Goal: Find specific page/section: Find specific page/section

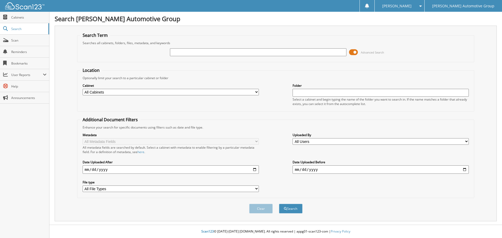
click at [222, 50] on input "text" at bounding box center [258, 52] width 176 height 8
type input "[PERSON_NAME]"
click at [279, 204] on button "Search" at bounding box center [291, 209] width 24 height 10
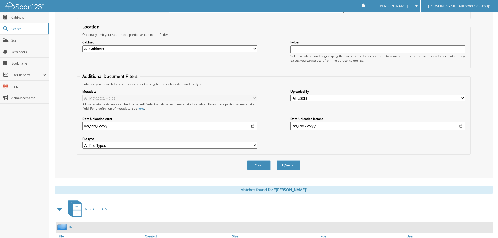
scroll to position [74, 0]
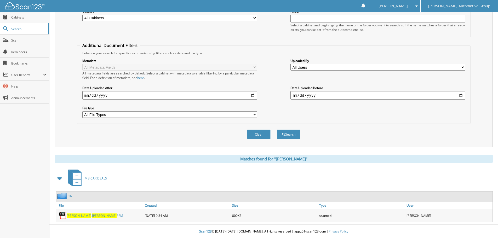
click at [72, 217] on span "CLARK" at bounding box center [79, 215] width 25 height 4
